Goal: Task Accomplishment & Management: Use online tool/utility

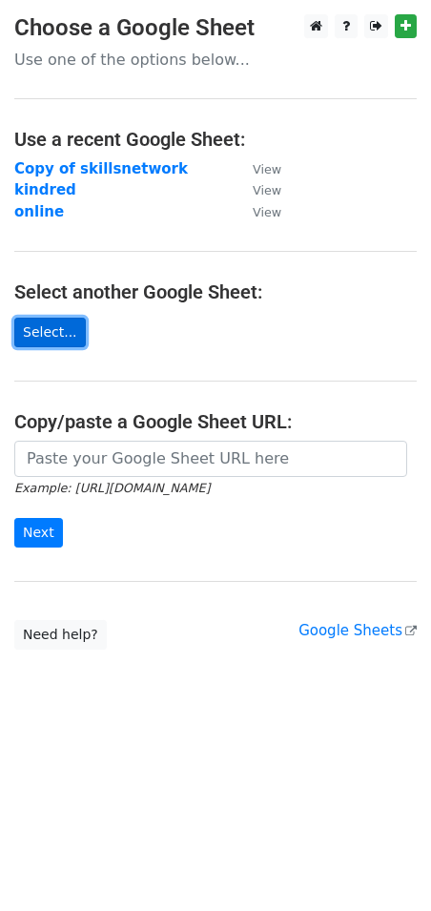
click at [54, 321] on link "Select..." at bounding box center [50, 333] width 72 height 30
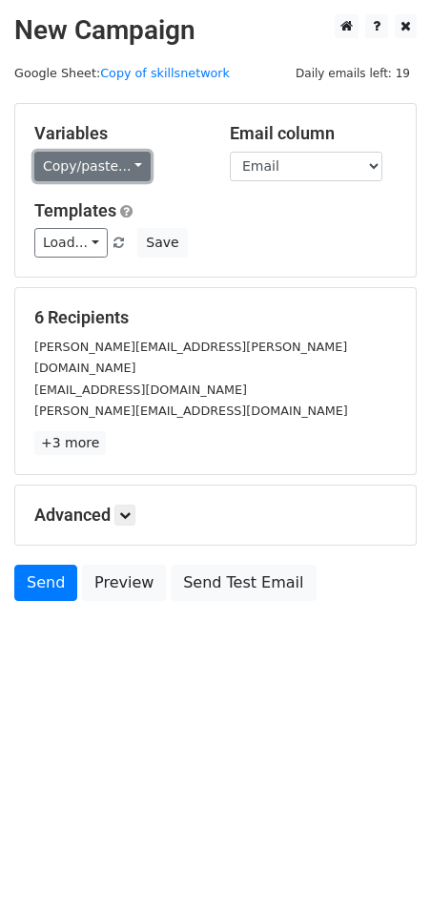
click at [115, 159] on link "Copy/paste..." at bounding box center [92, 167] width 116 height 30
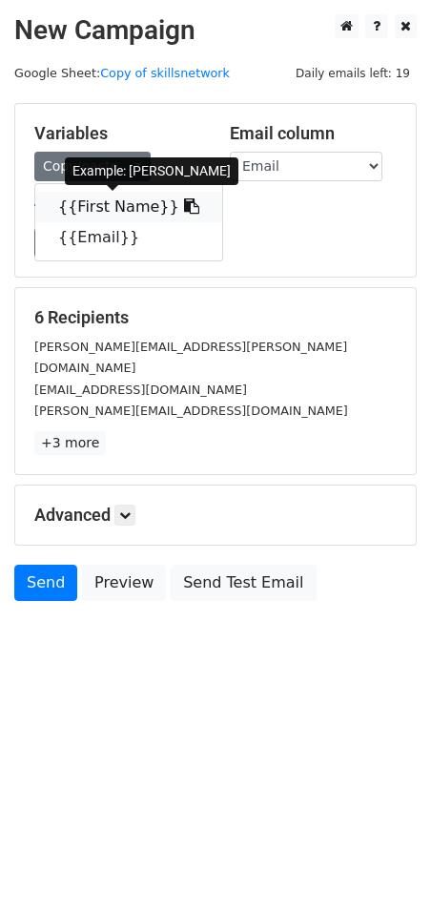
click at [122, 195] on link "{{First Name}}" at bounding box center [128, 207] width 187 height 31
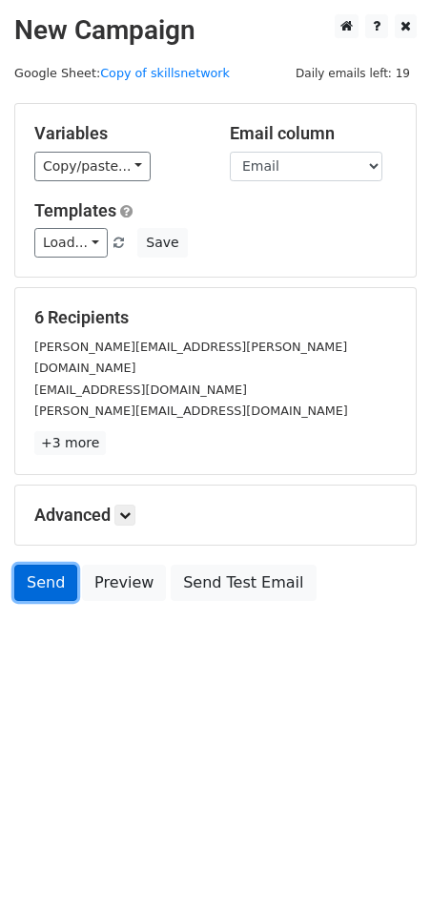
click at [46, 565] on link "Send" at bounding box center [45, 583] width 63 height 36
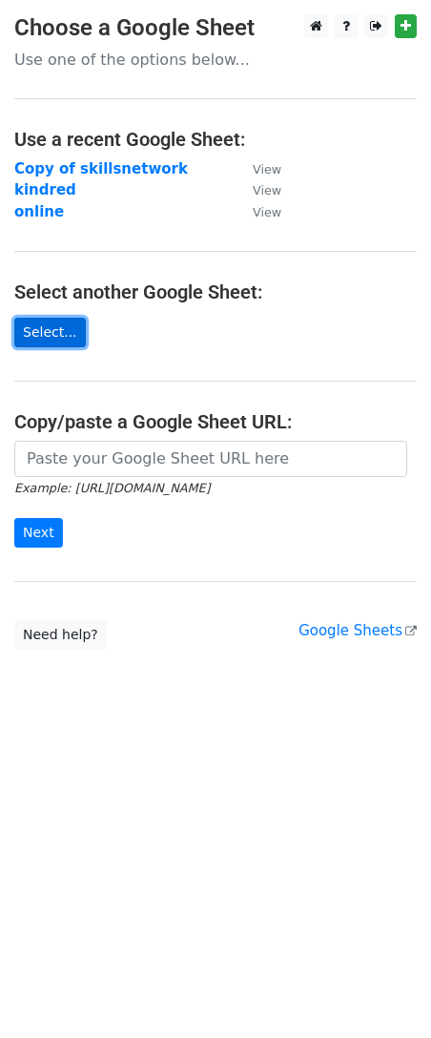
click at [41, 334] on link "Select..." at bounding box center [50, 333] width 72 height 30
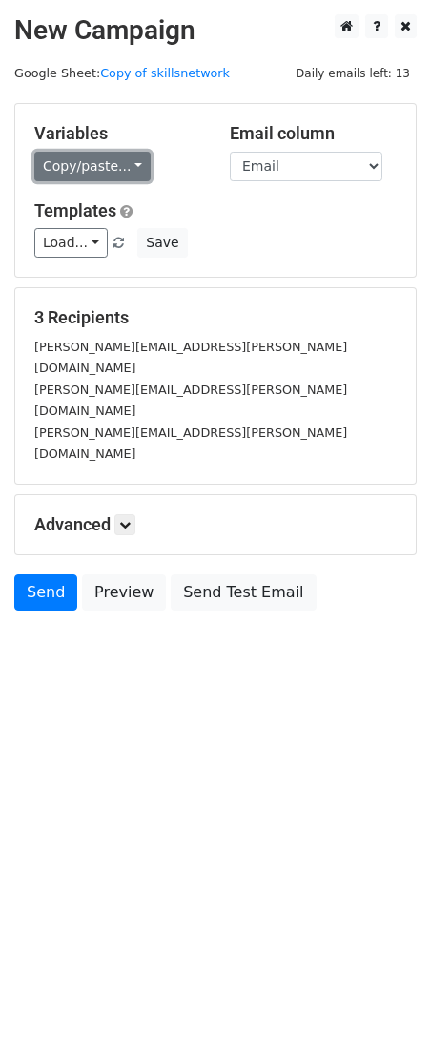
click at [117, 159] on link "Copy/paste..." at bounding box center [92, 167] width 116 height 30
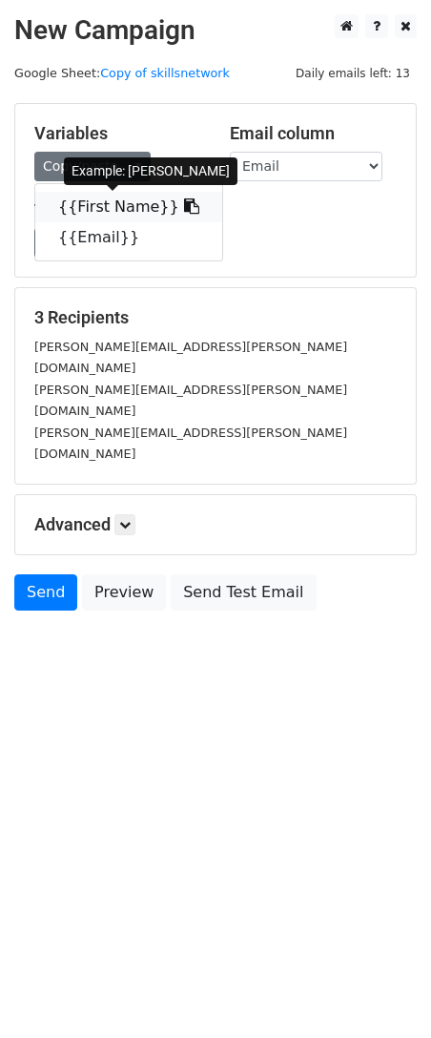
click at [119, 207] on link "{{First Name}}" at bounding box center [128, 207] width 187 height 31
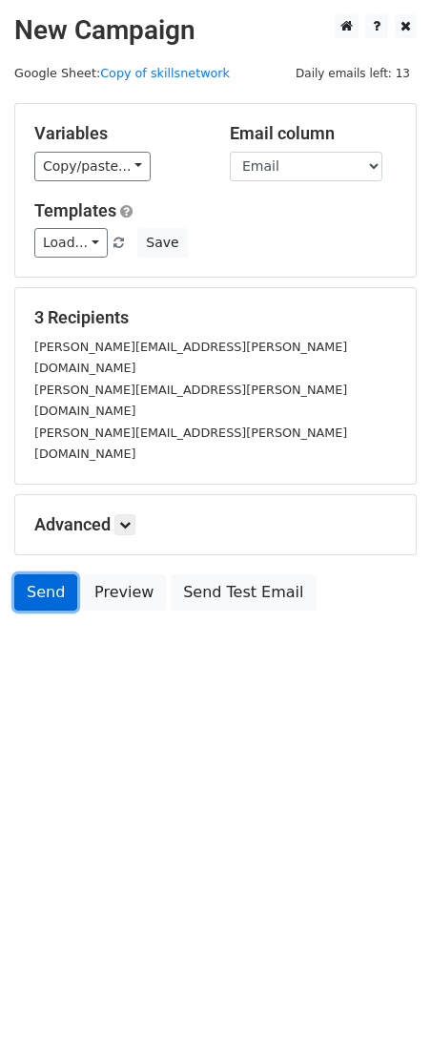
click at [37, 574] on link "Send" at bounding box center [45, 592] width 63 height 36
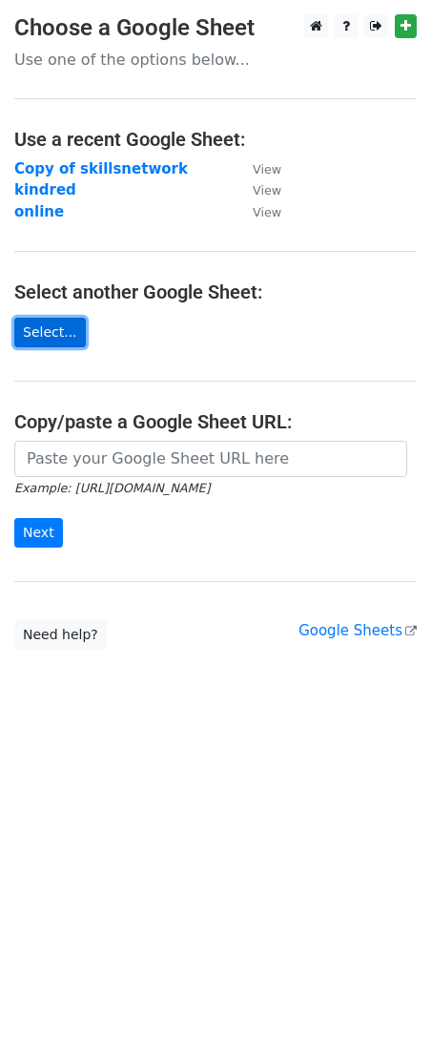
click at [54, 323] on link "Select..." at bounding box center [50, 333] width 72 height 30
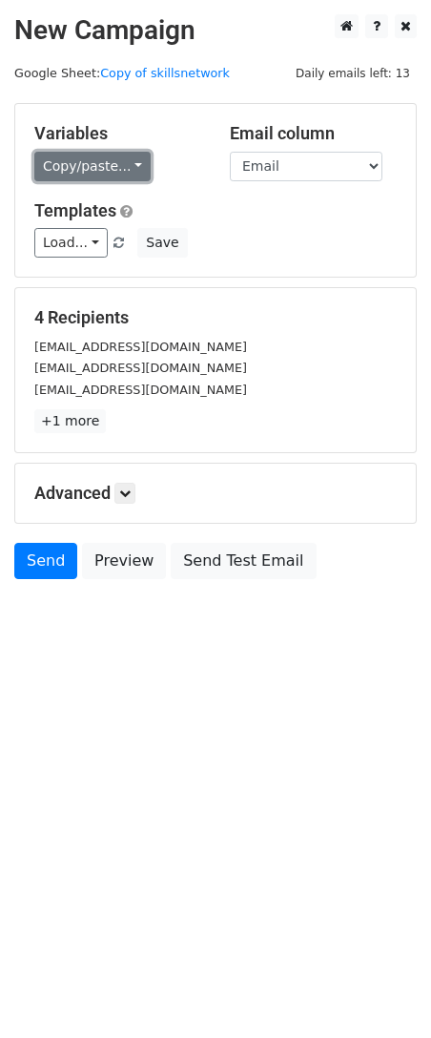
click at [127, 164] on link "Copy/paste..." at bounding box center [92, 167] width 116 height 30
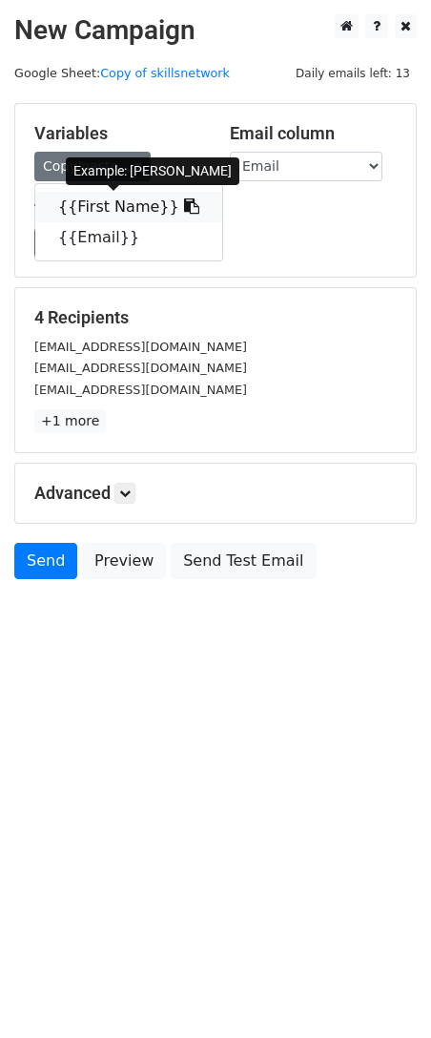
click at [131, 199] on link "{{First Name}}" at bounding box center [128, 207] width 187 height 31
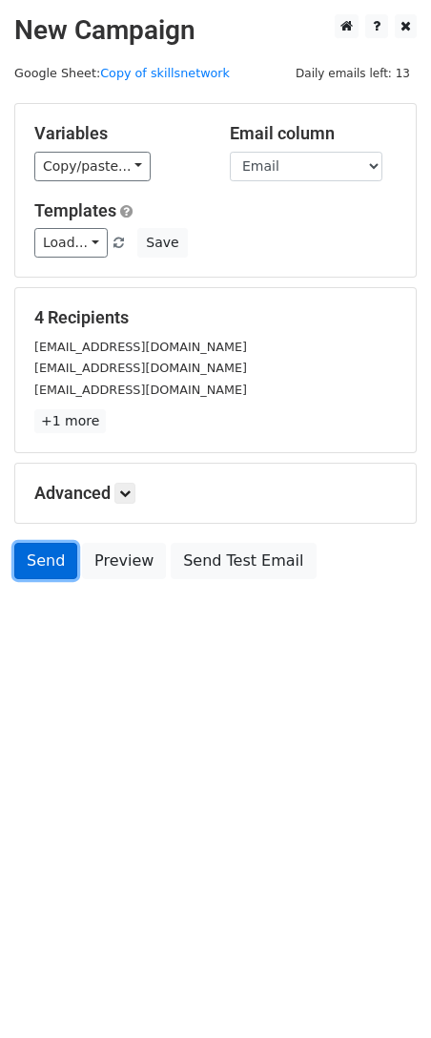
click at [51, 562] on link "Send" at bounding box center [45, 561] width 63 height 36
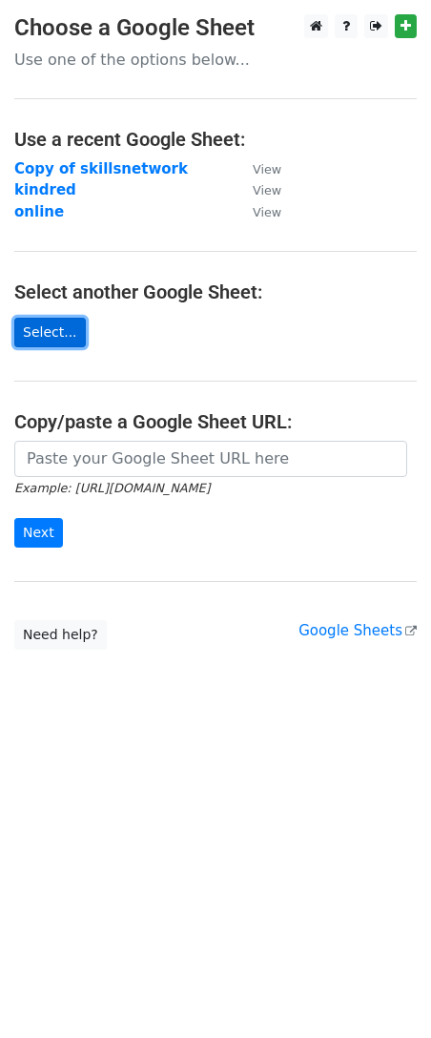
click at [60, 339] on link "Select..." at bounding box center [50, 333] width 72 height 30
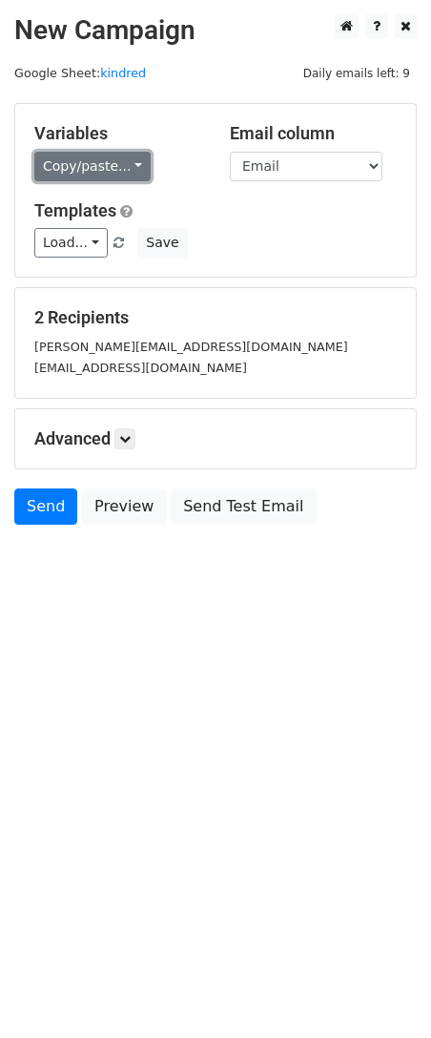
click at [100, 160] on link "Copy/paste..." at bounding box center [92, 167] width 116 height 30
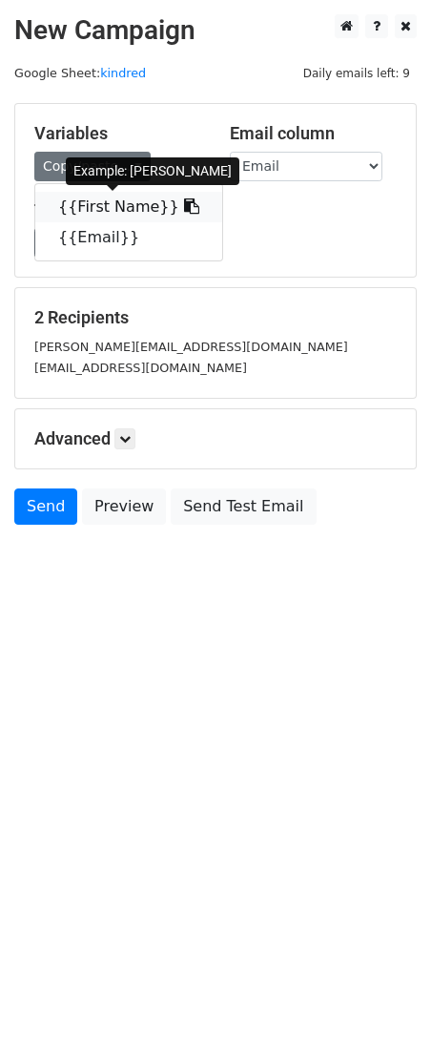
click at [184, 210] on icon at bounding box center [191, 205] width 15 height 15
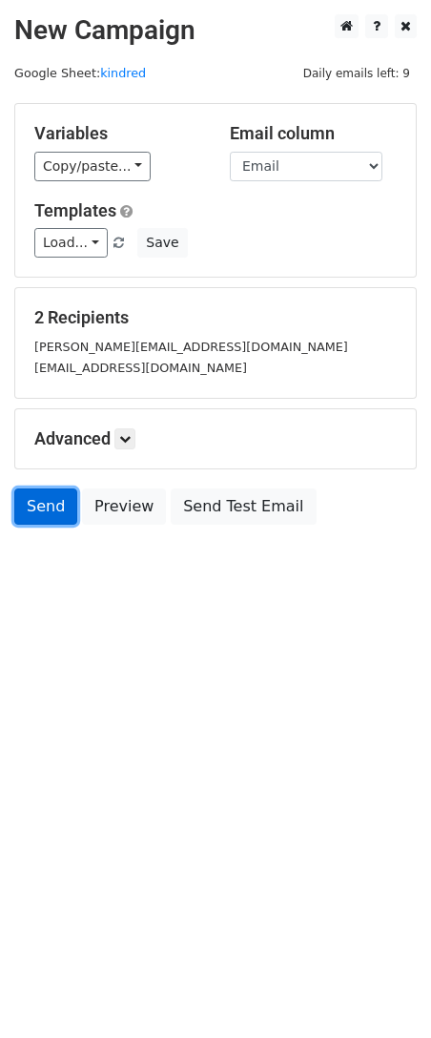
click at [42, 495] on link "Send" at bounding box center [45, 506] width 63 height 36
